Goal: Information Seeking & Learning: Learn about a topic

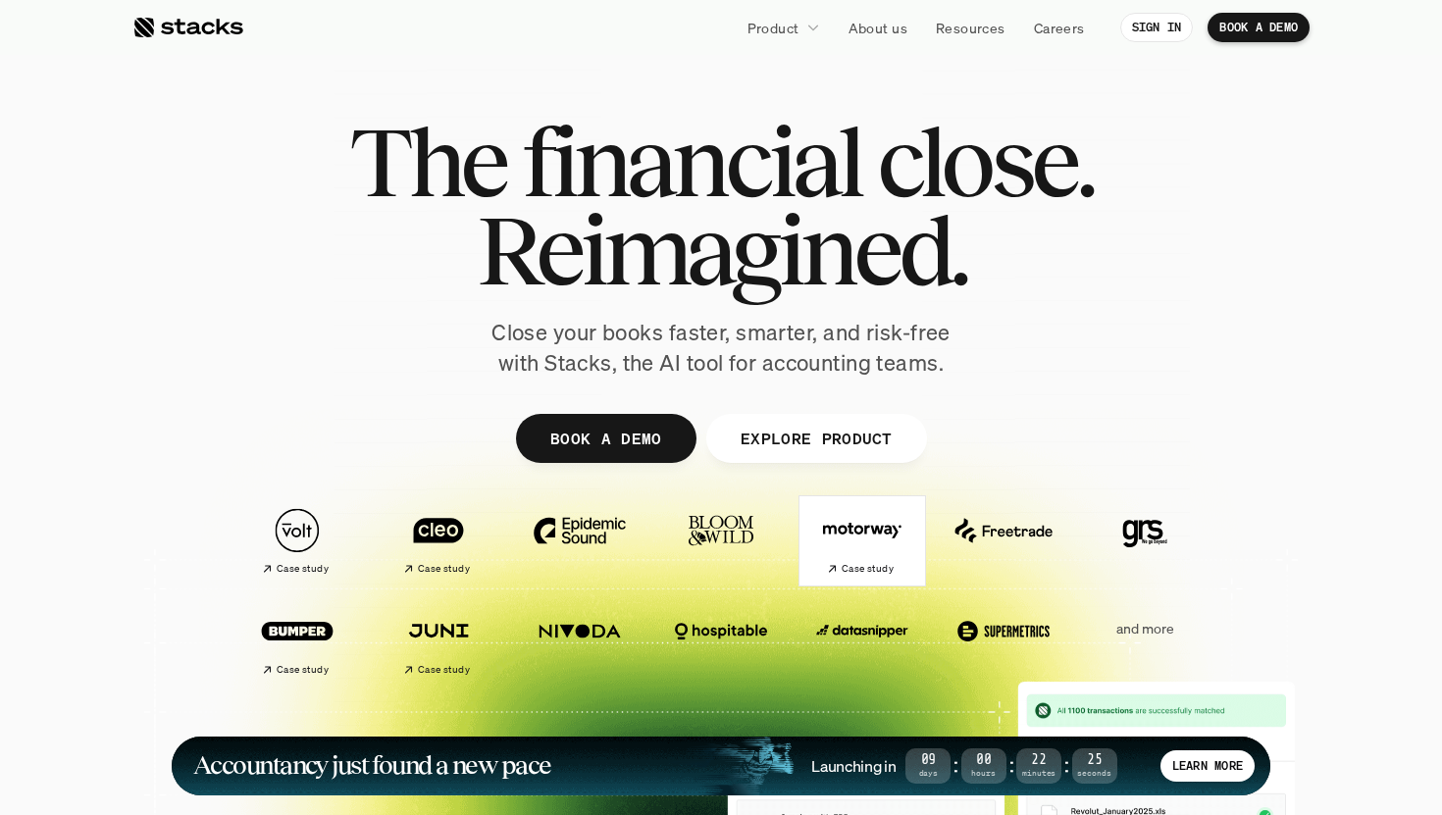
click at [842, 504] on img at bounding box center [862, 530] width 110 height 77
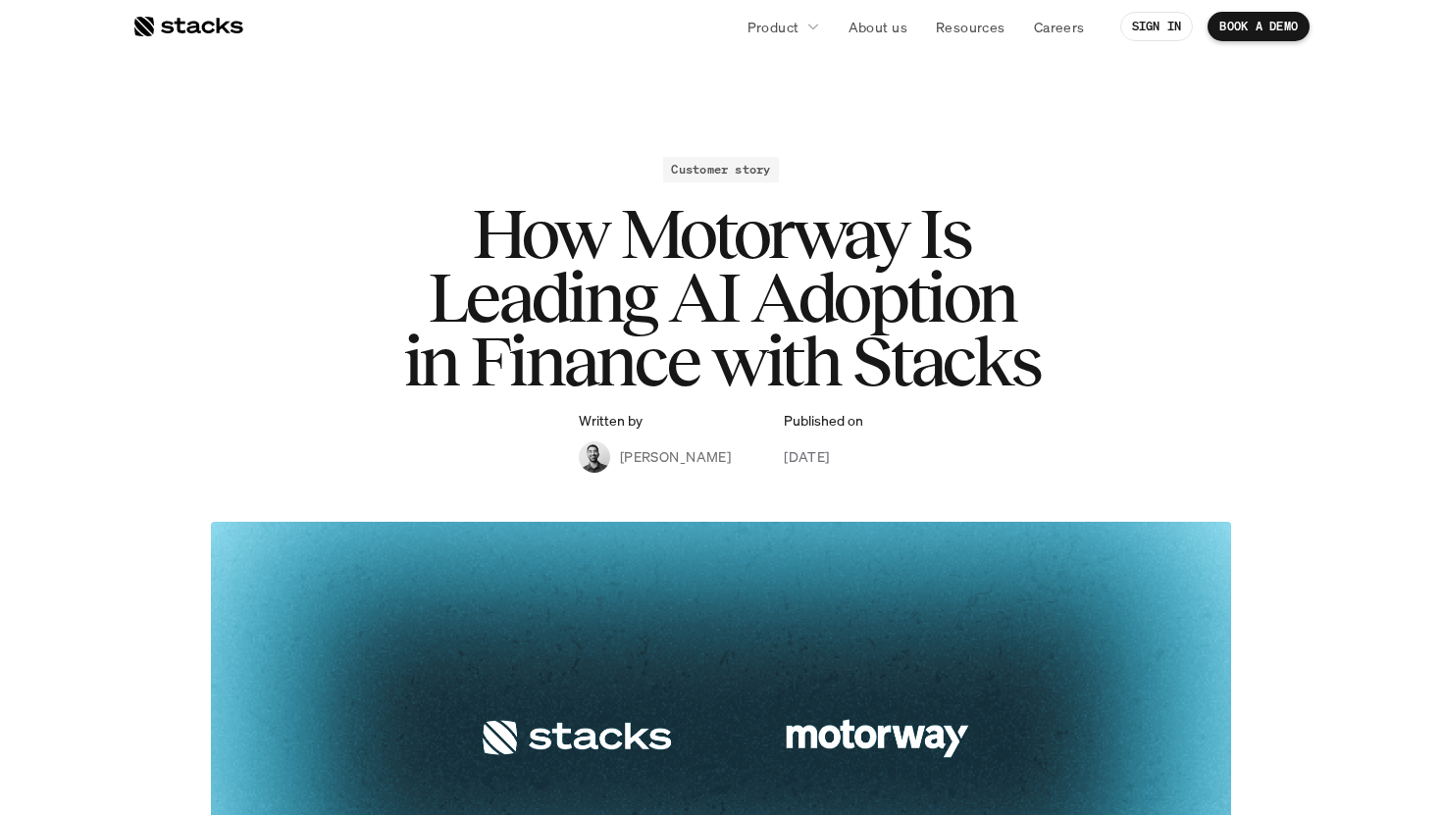
click at [222, 21] on div at bounding box center [187, 27] width 111 height 24
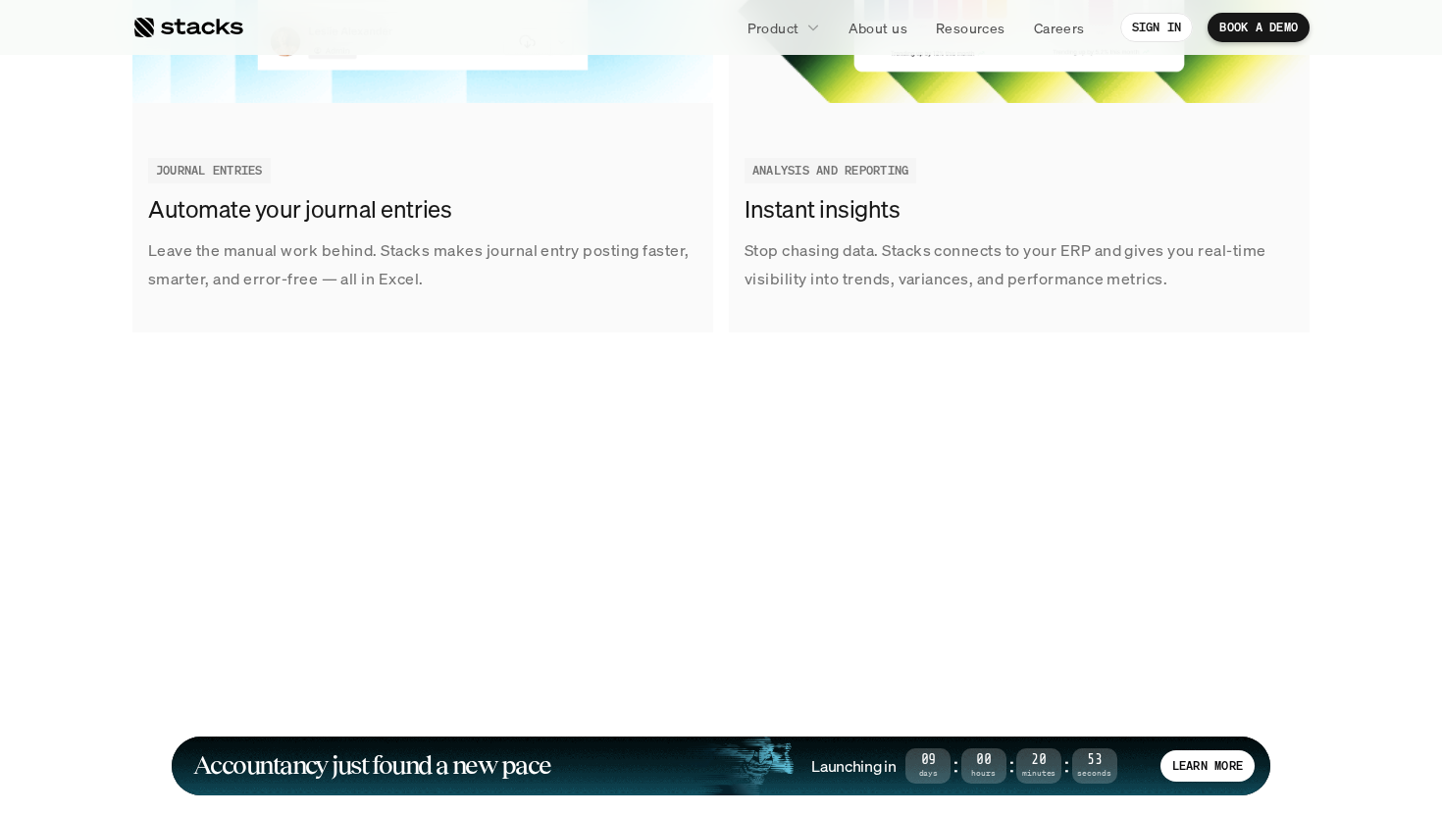
scroll to position [3560, 0]
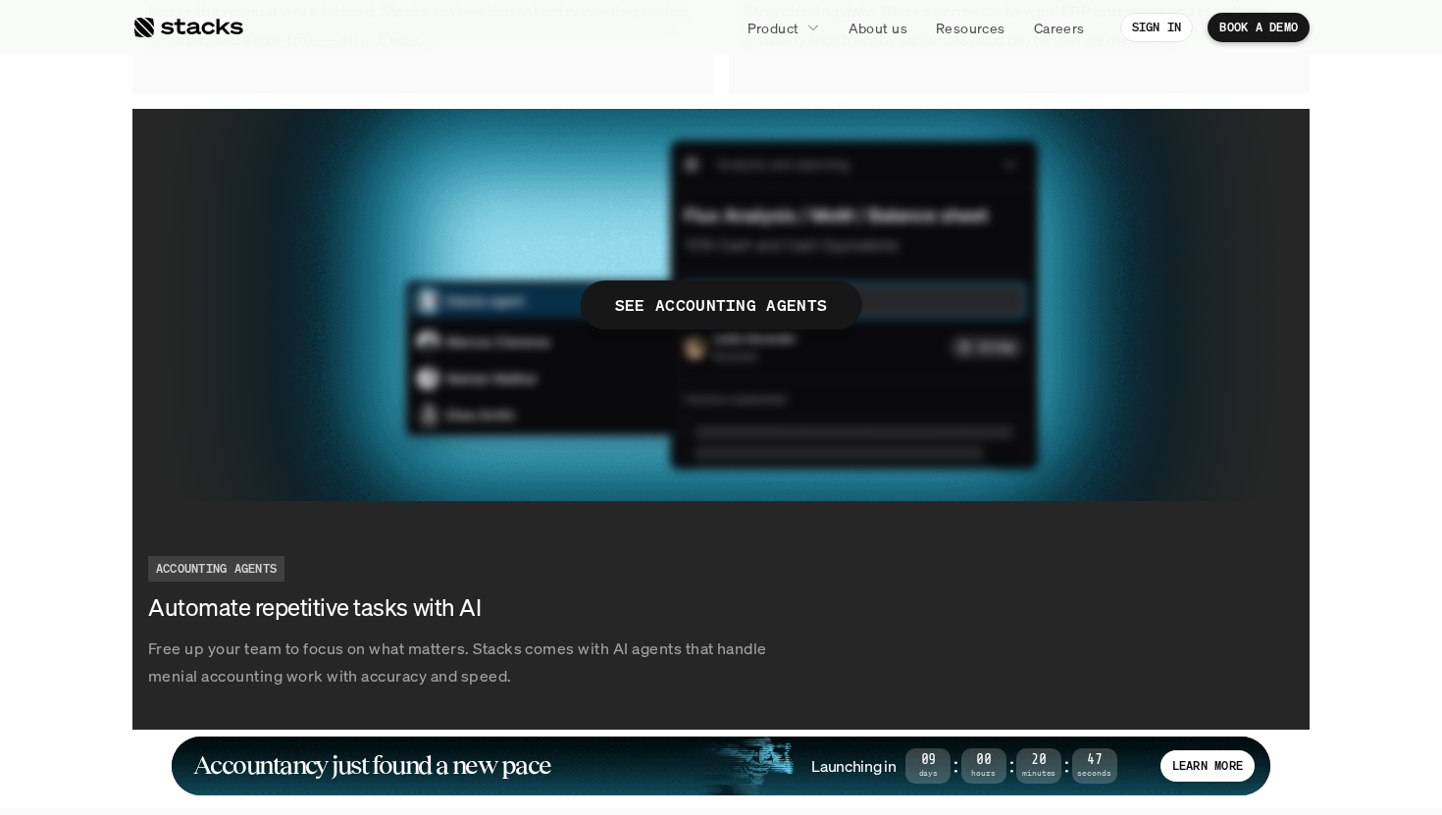
click at [674, 285] on span "SEE ACCOUNTING AGENTS" at bounding box center [721, 305] width 281 height 49
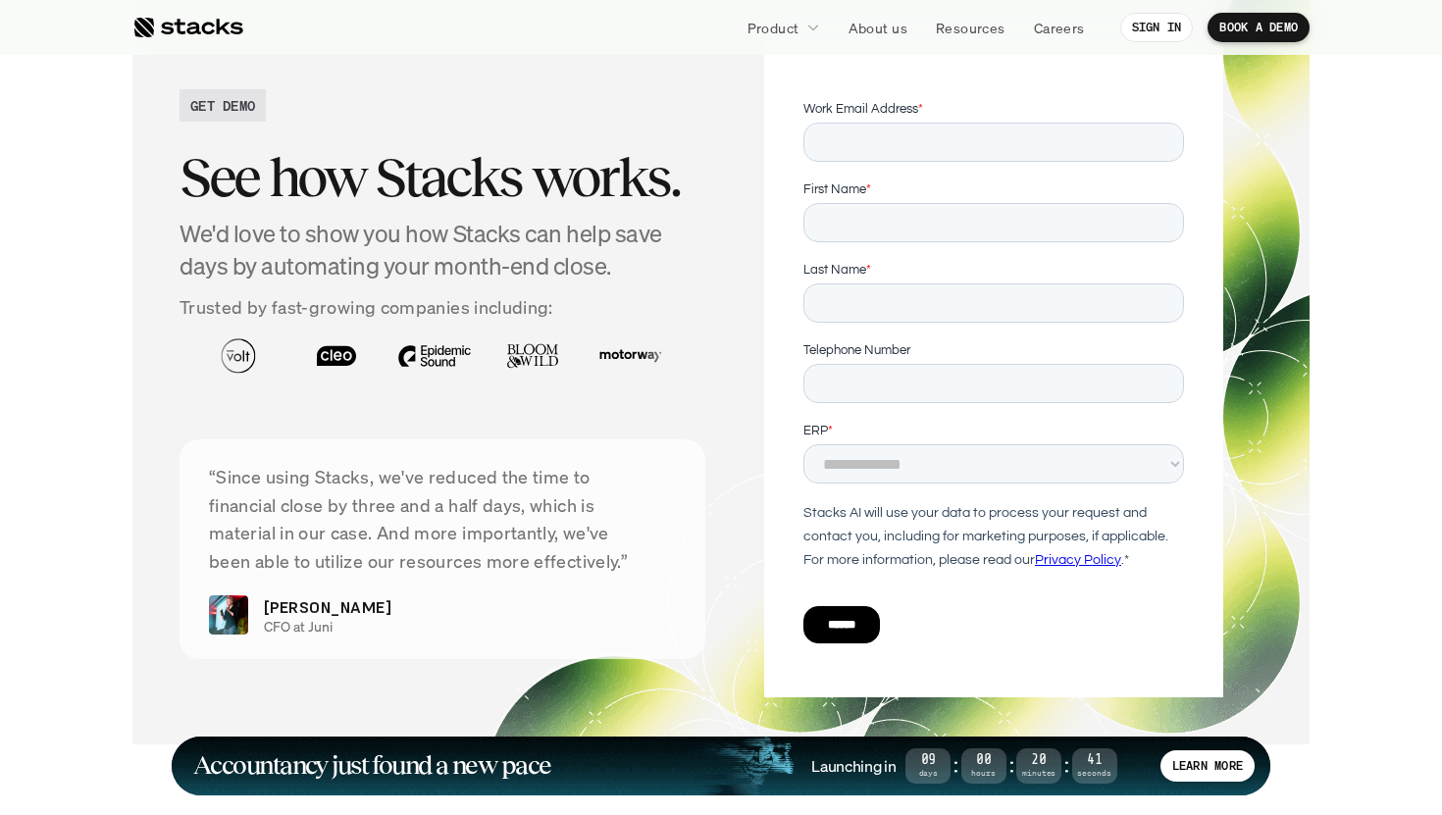
scroll to position [6561, 0]
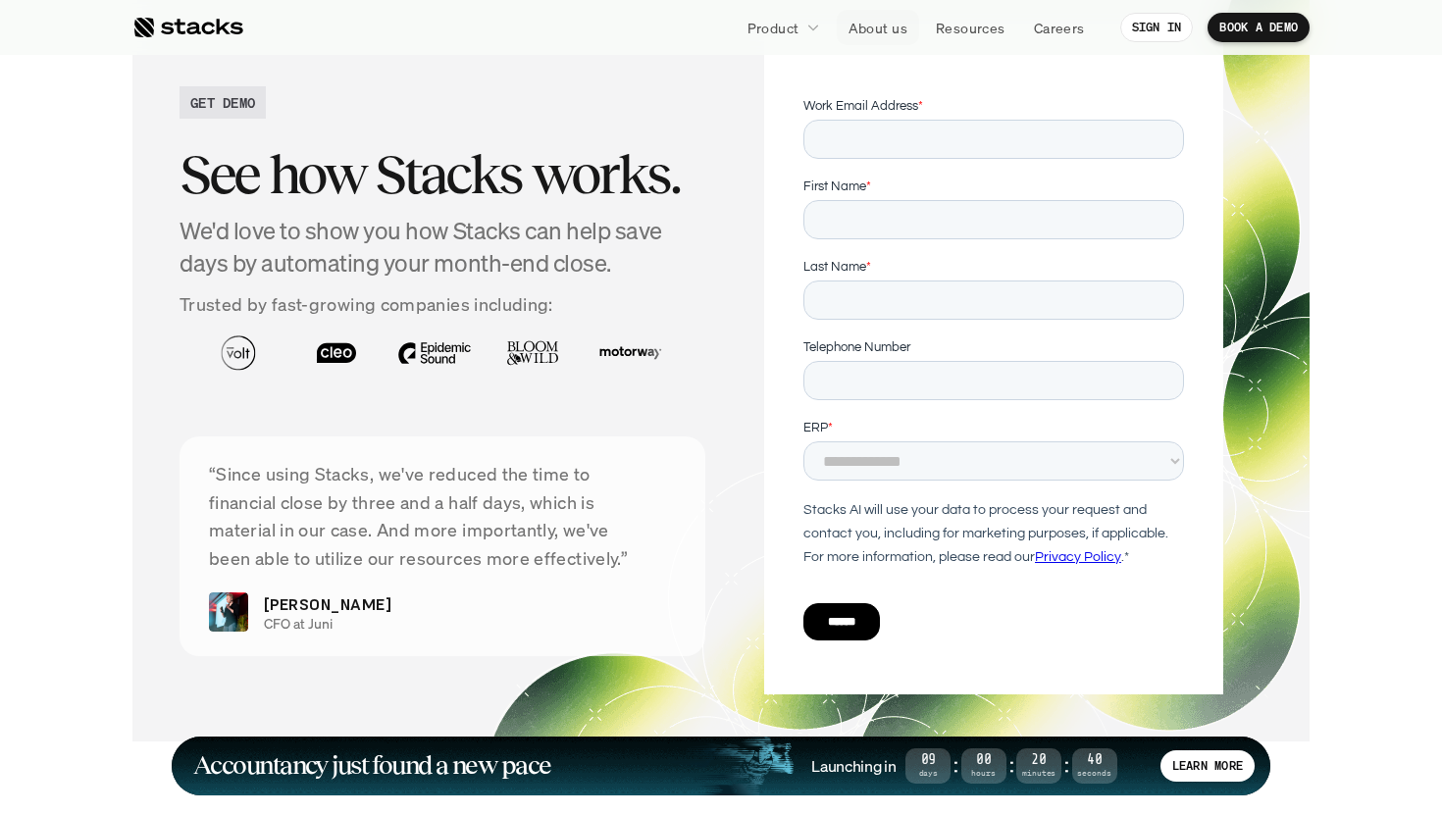
click at [876, 31] on p "About us" at bounding box center [877, 28] width 59 height 21
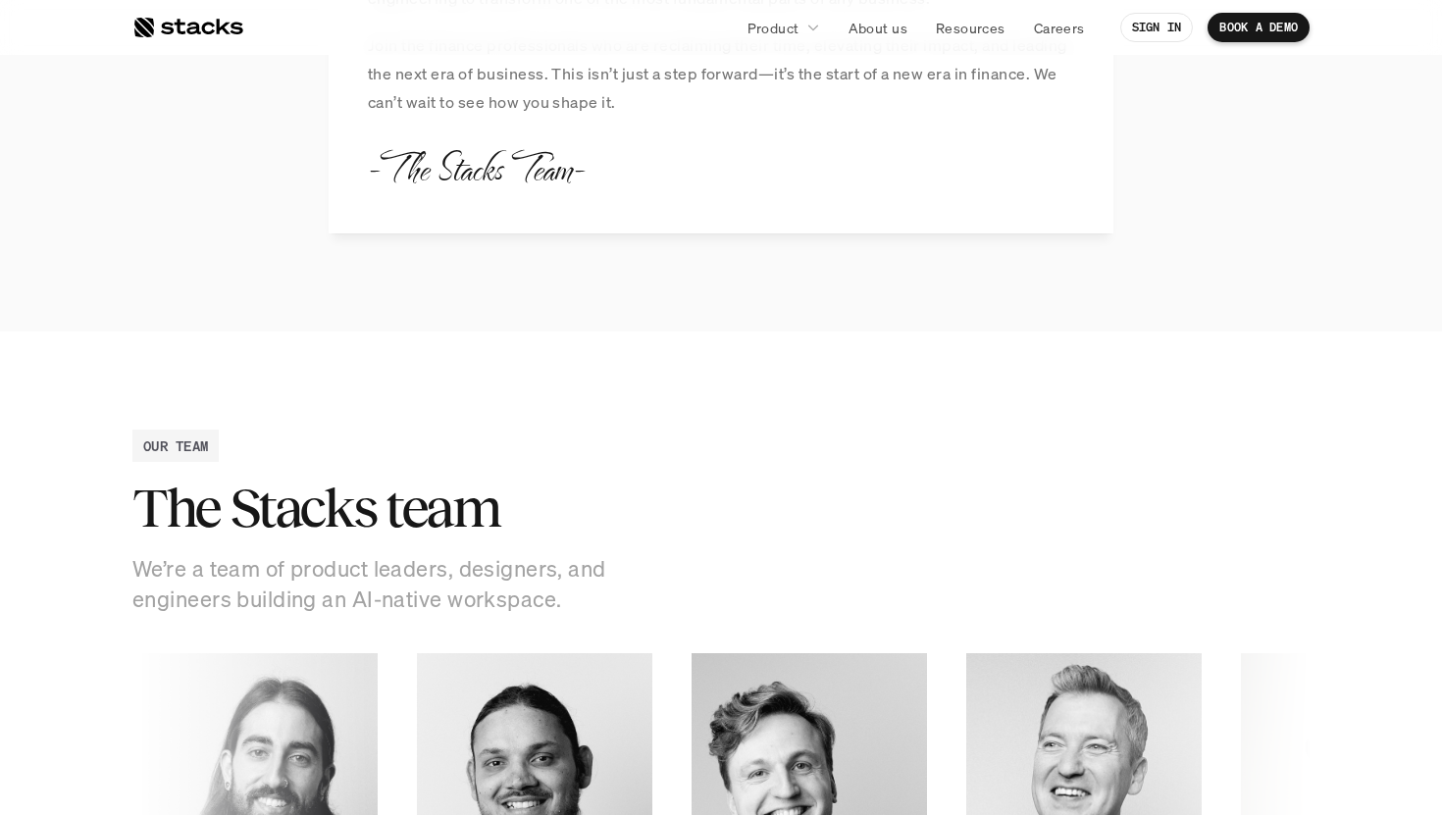
scroll to position [2540, 0]
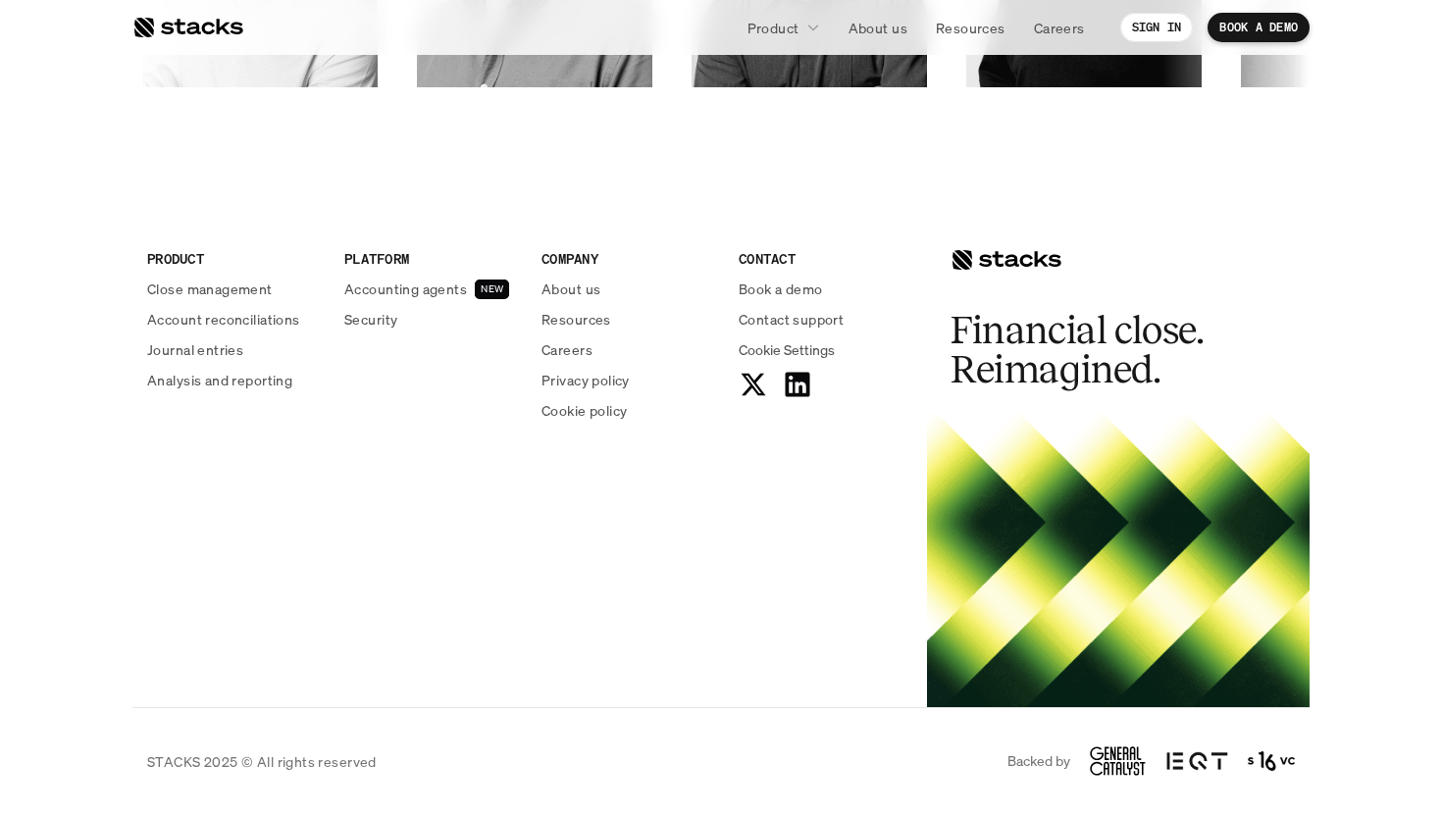
scroll to position [3402, 0]
click at [576, 285] on p "About us" at bounding box center [570, 289] width 59 height 21
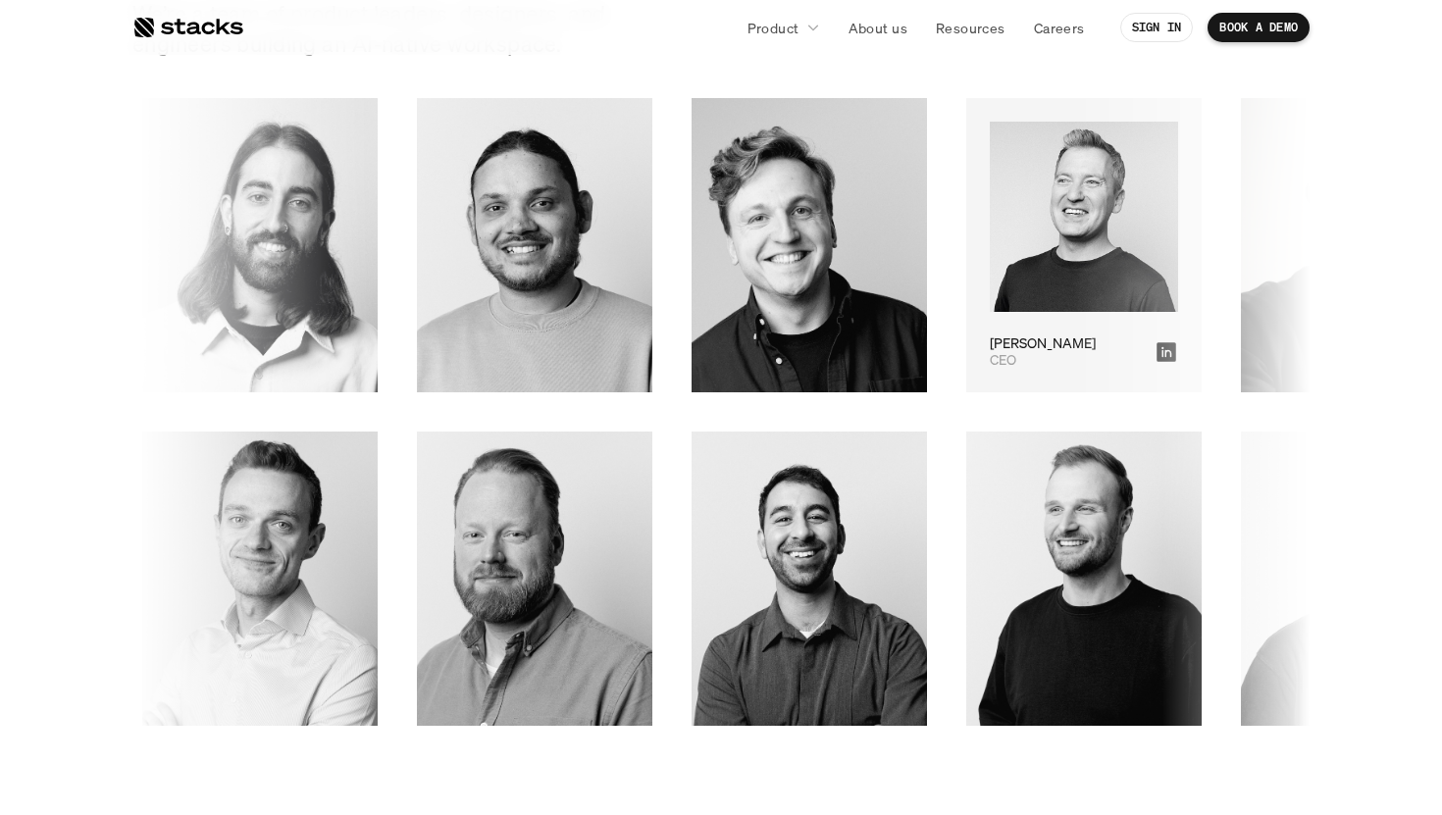
scroll to position [2777, 0]
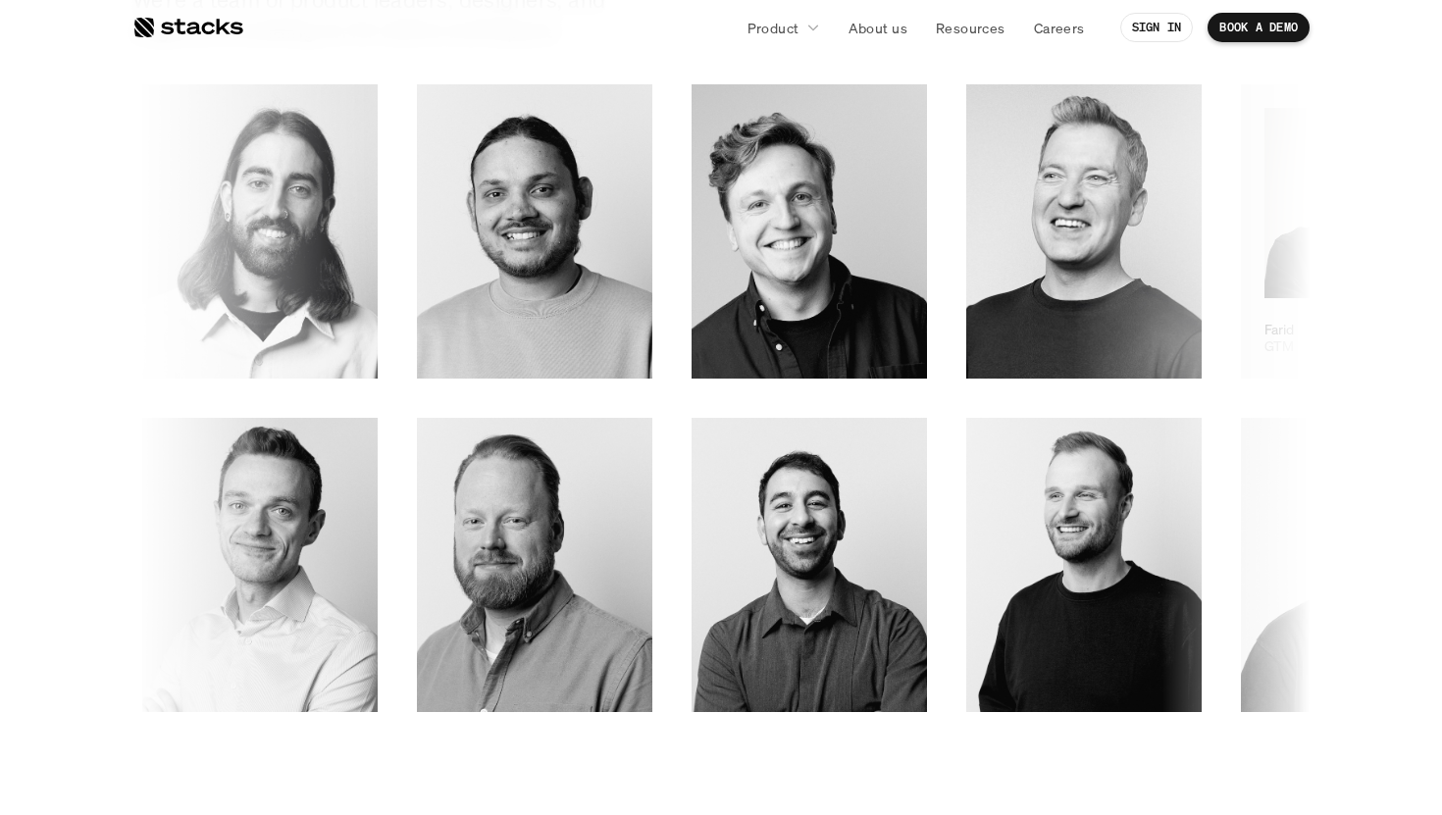
click at [1431, 343] on icon at bounding box center [1441, 339] width 20 height 20
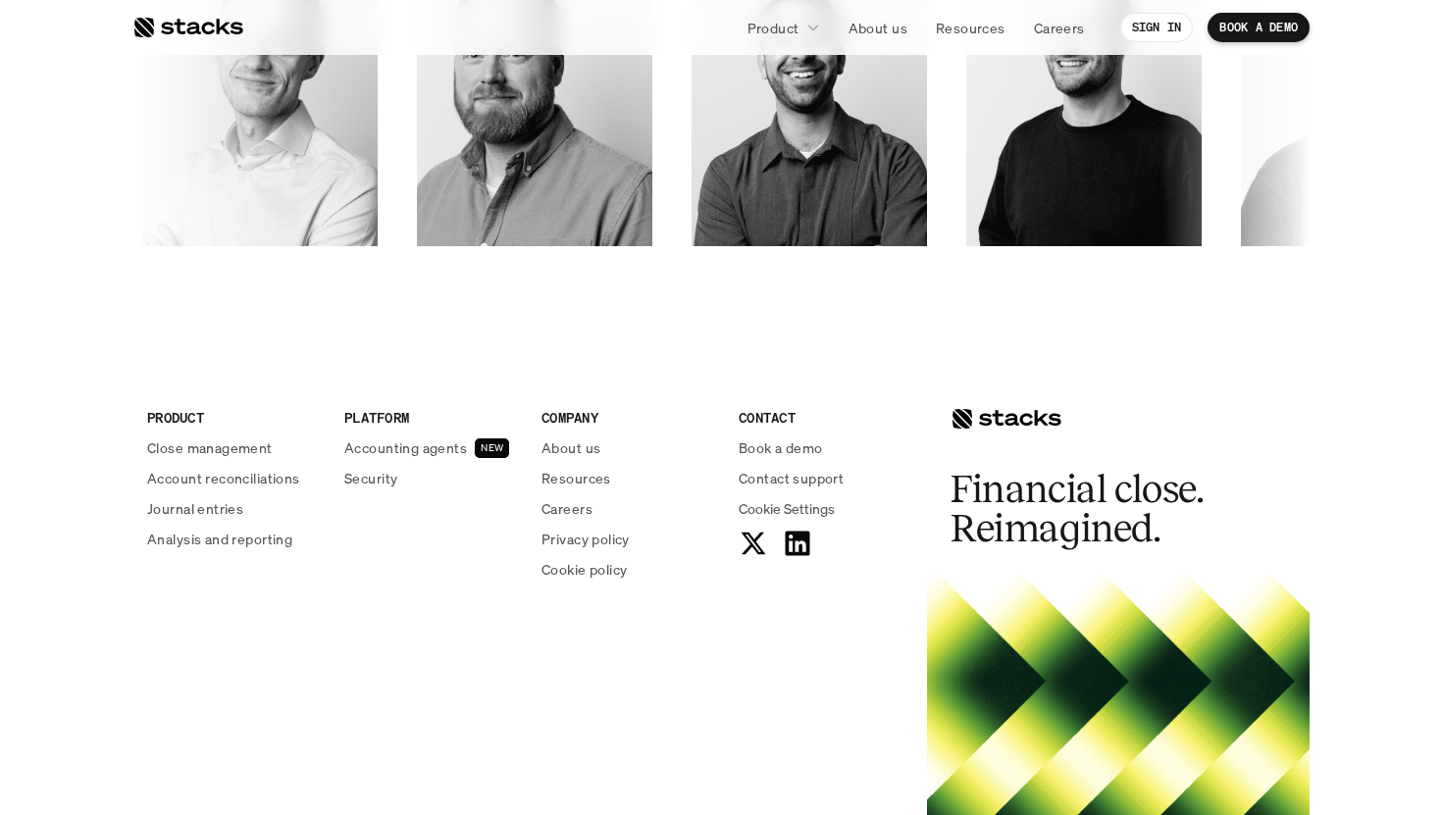
scroll to position [3402, 0]
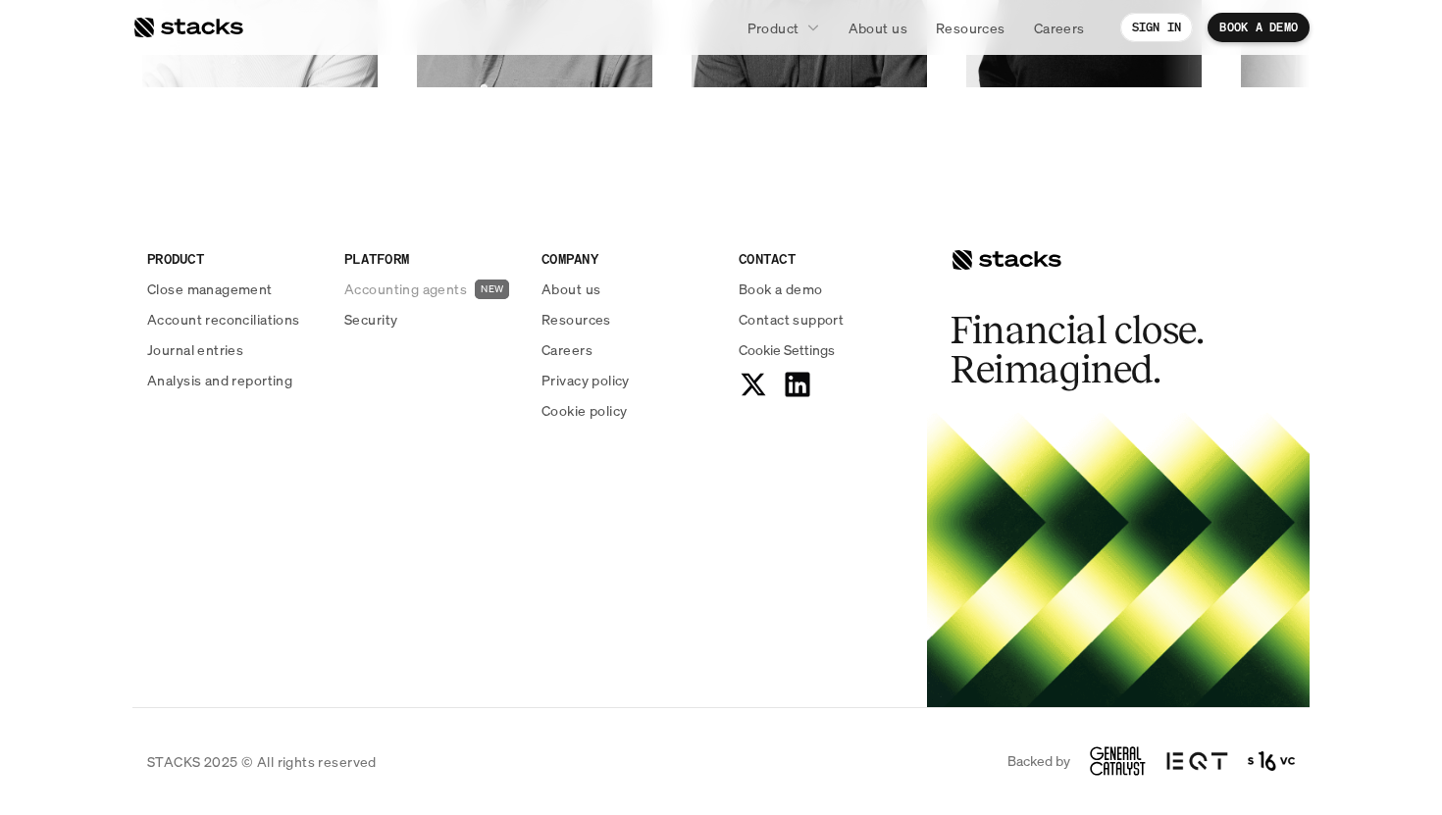
click at [418, 292] on p "Accounting agents" at bounding box center [405, 289] width 123 height 21
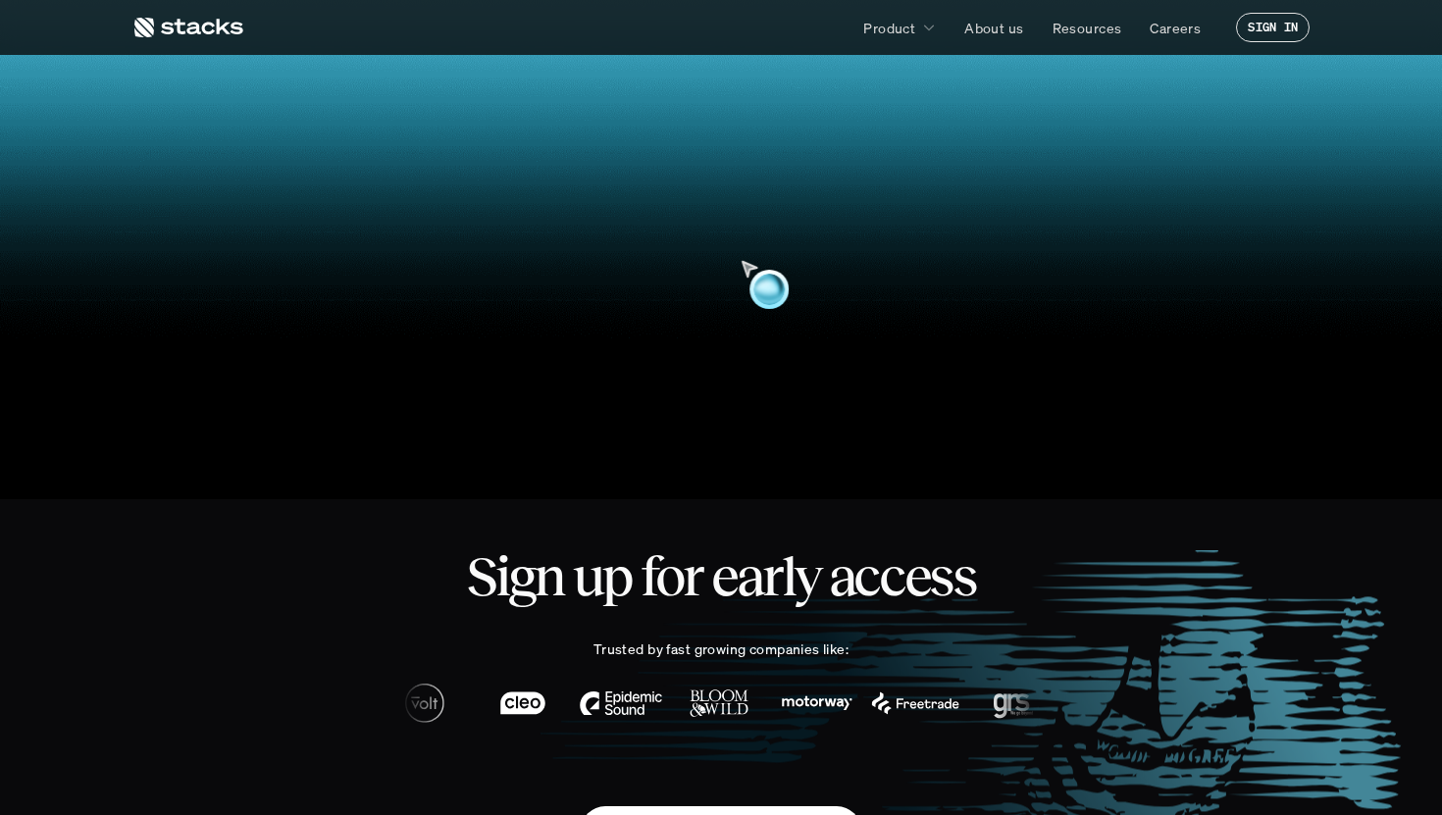
scroll to position [481, 0]
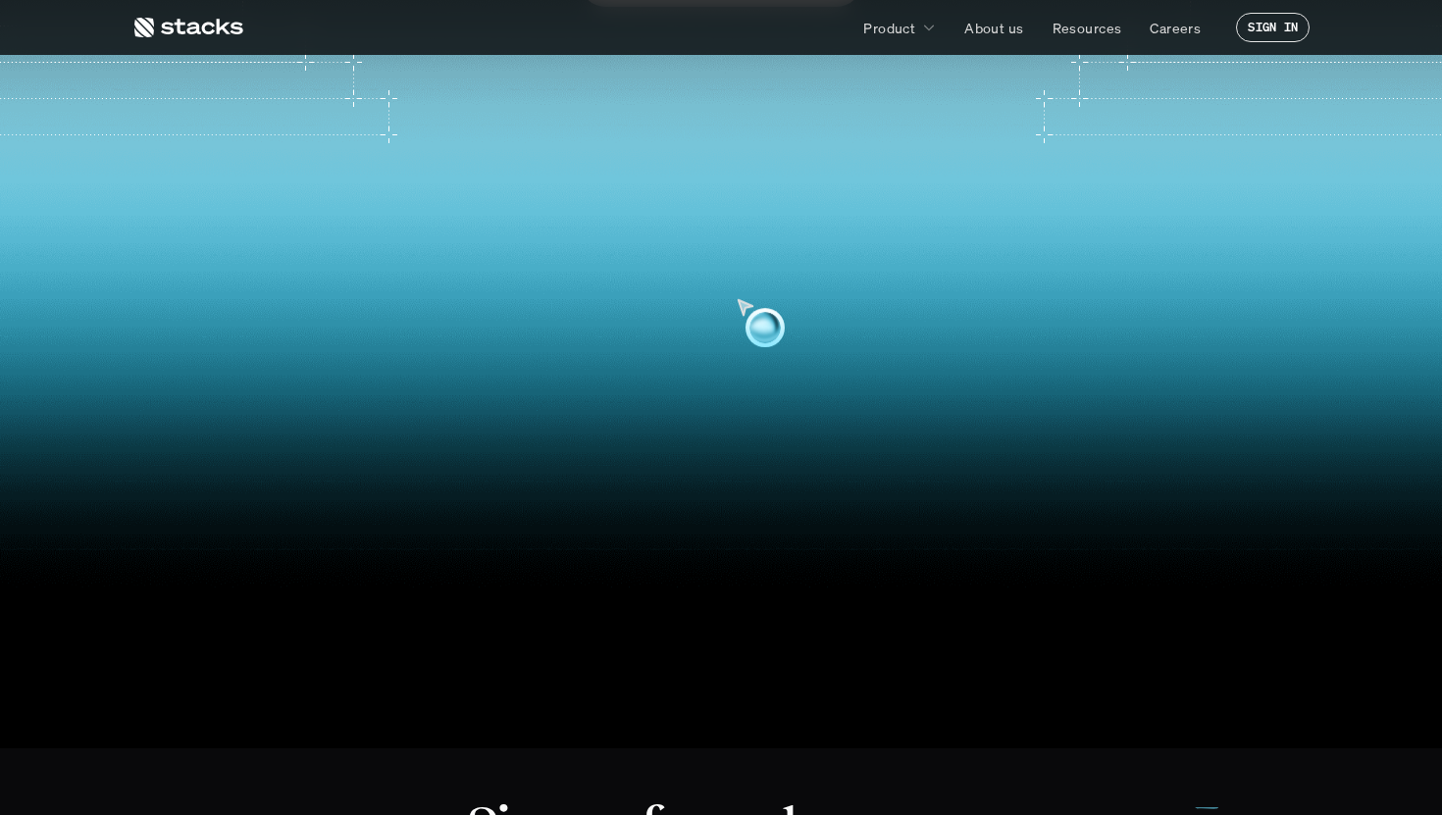
click at [702, 286] on video at bounding box center [721, 385] width 1410 height 600
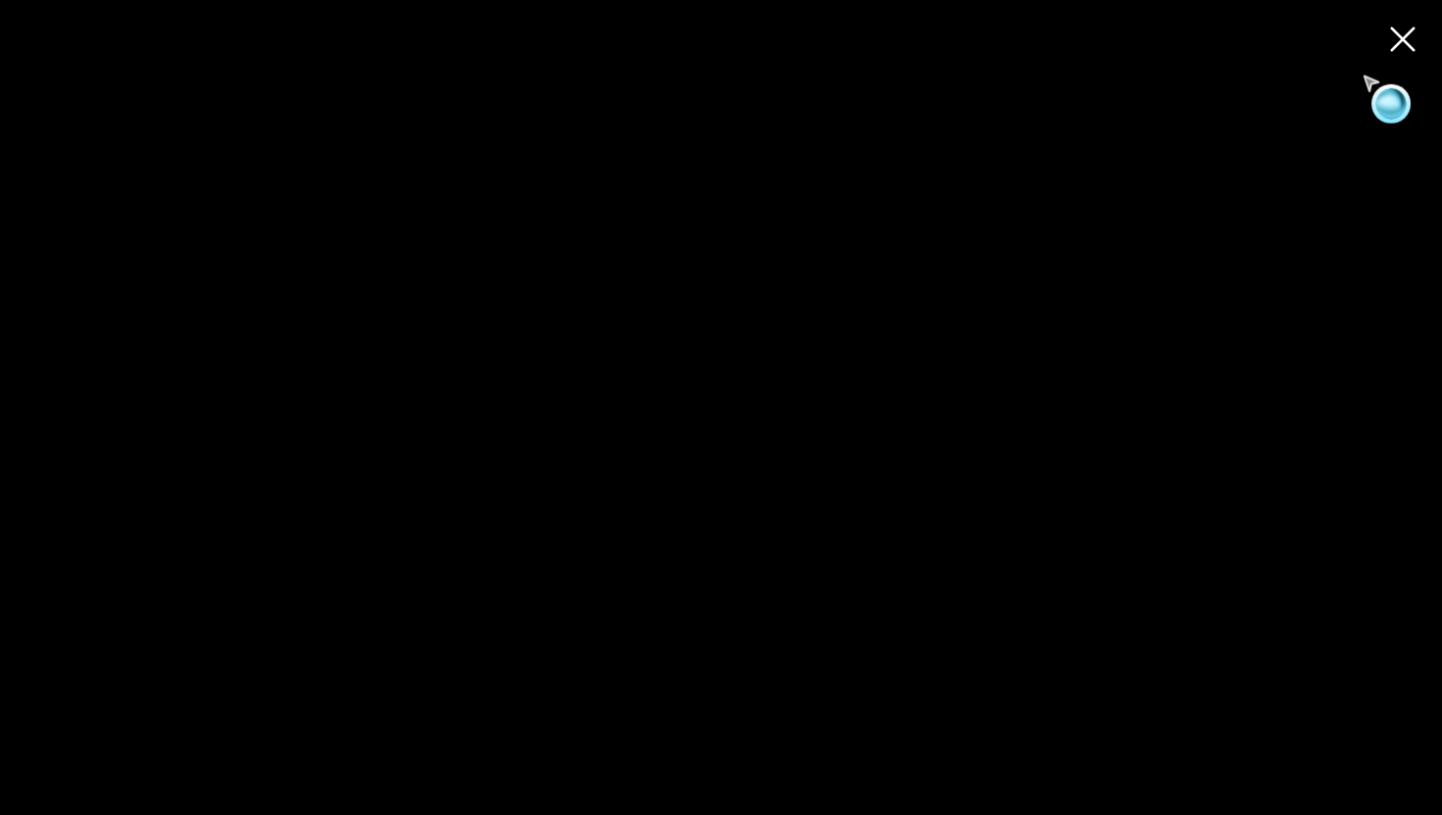
click at [1393, 31] on use at bounding box center [1402, 39] width 27 height 27
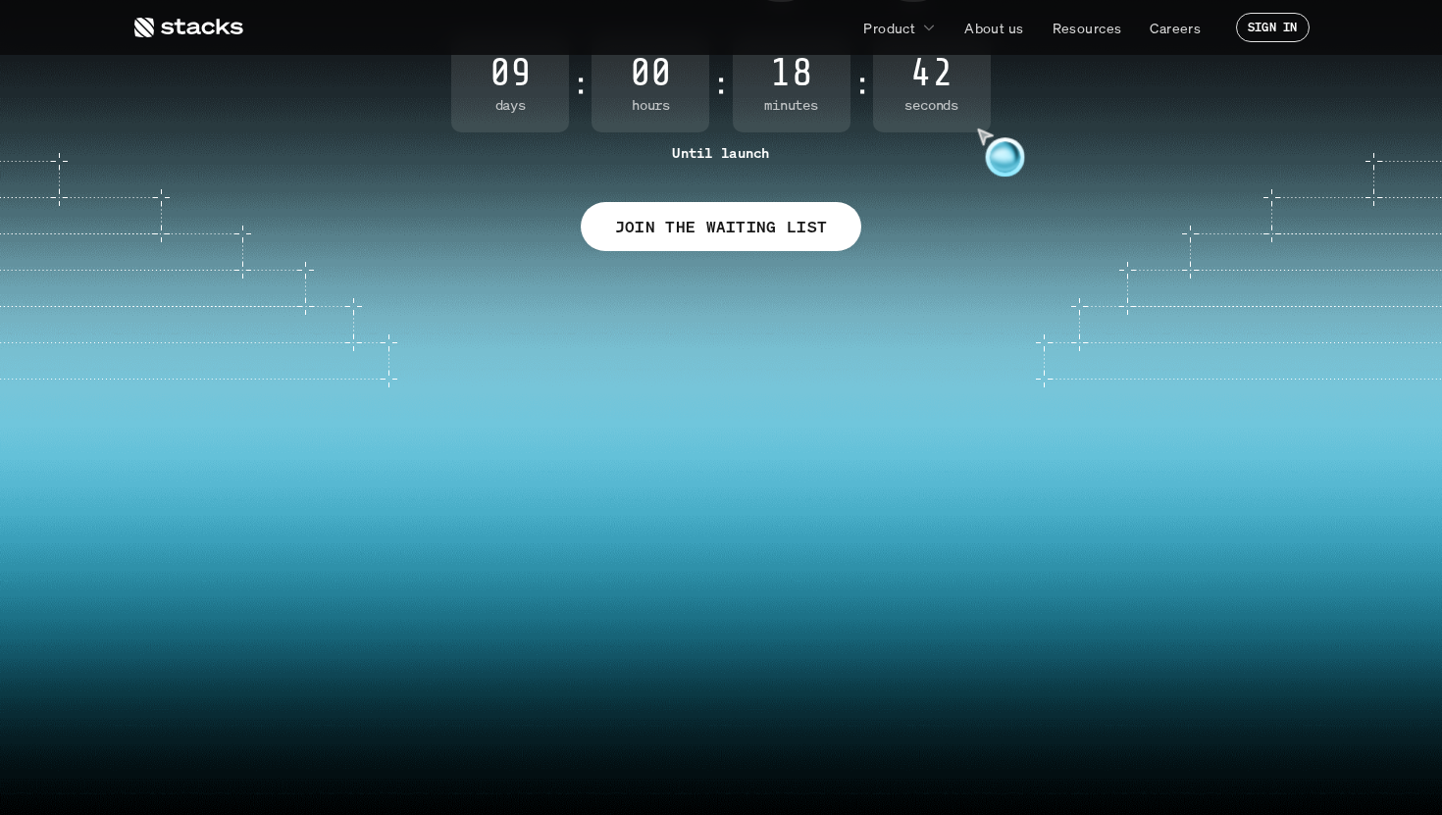
scroll to position [0, 0]
